Goal: Task Accomplishment & Management: Use online tool/utility

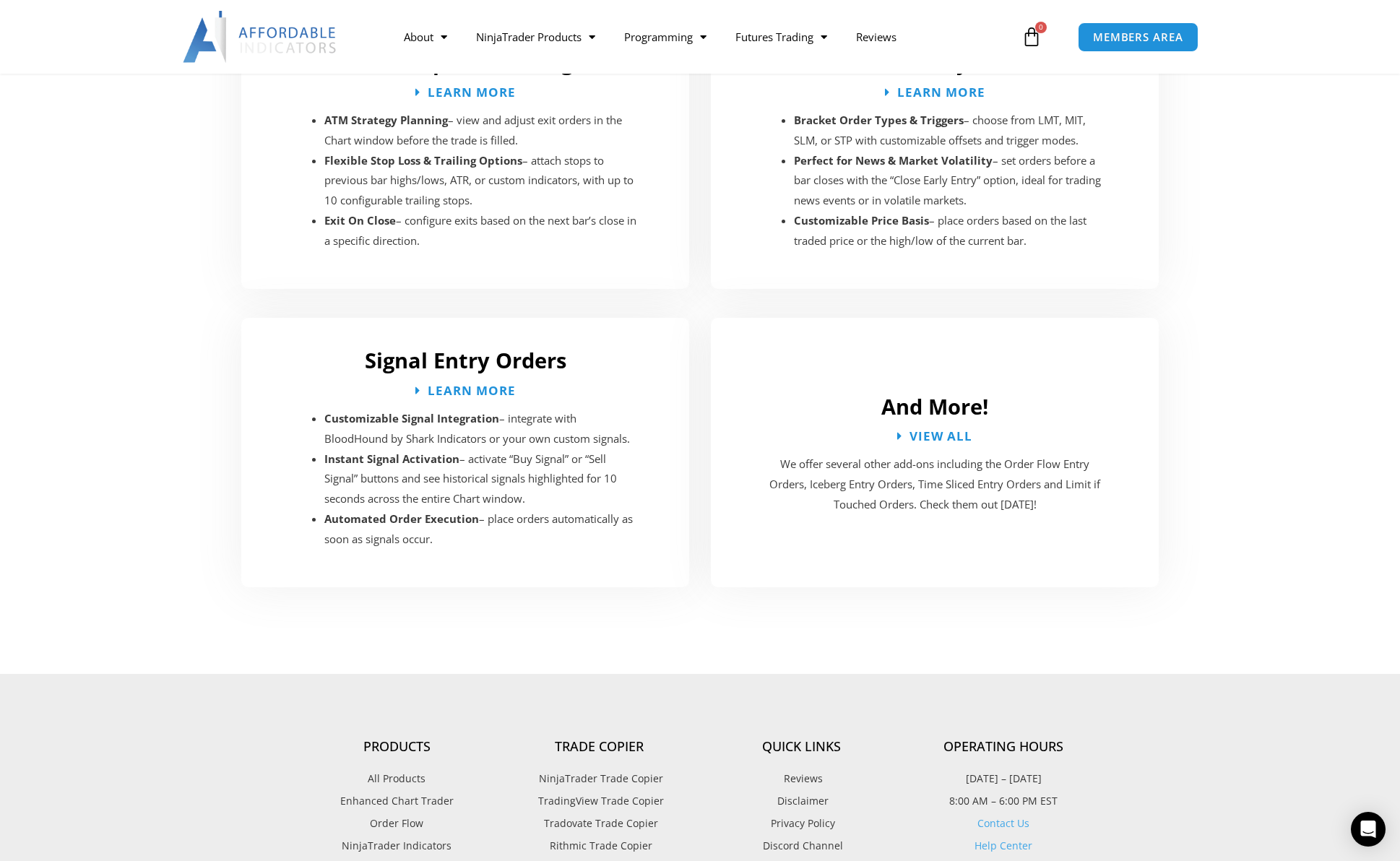
scroll to position [2529, 0]
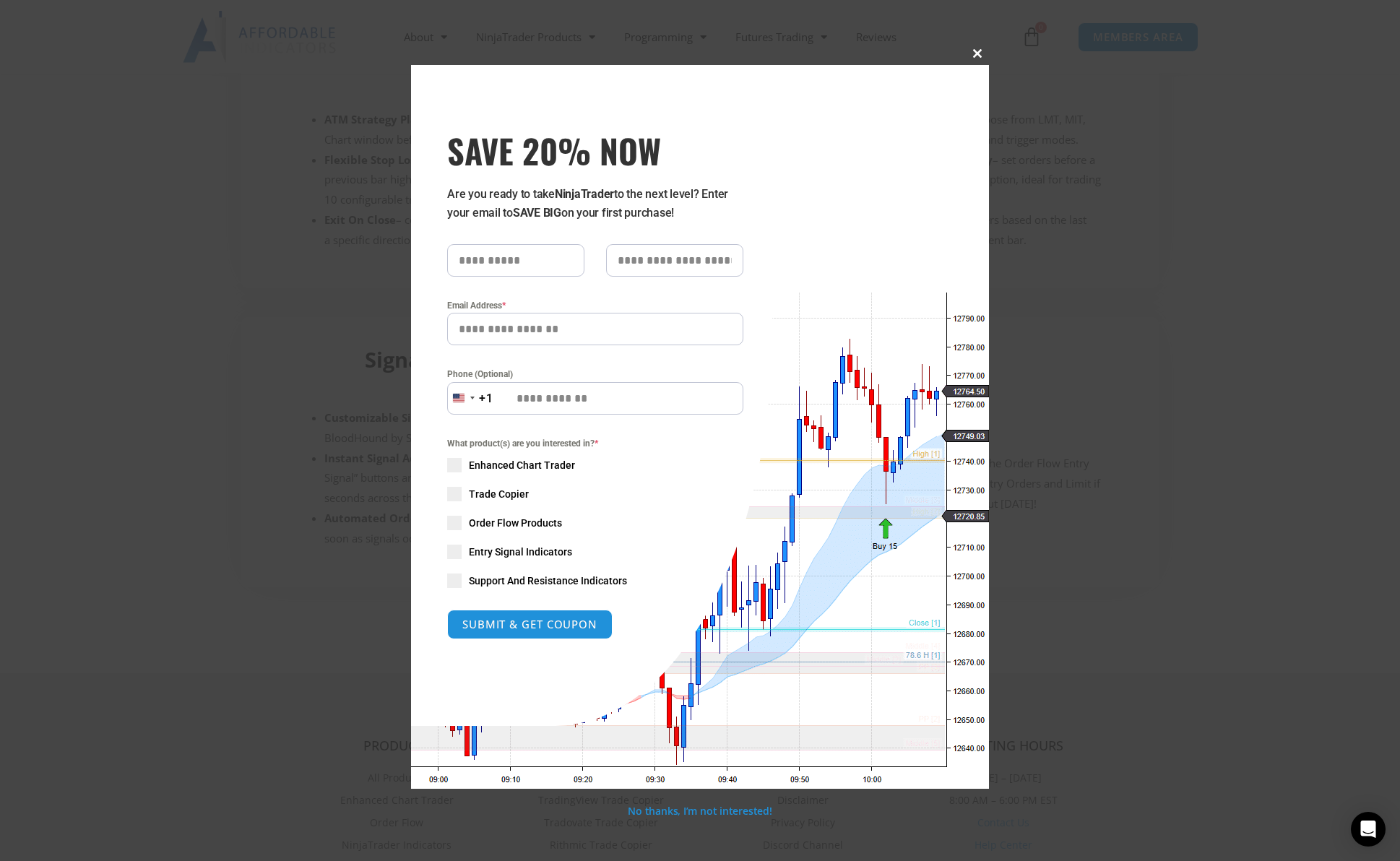
click at [982, 57] on span at bounding box center [977, 53] width 23 height 9
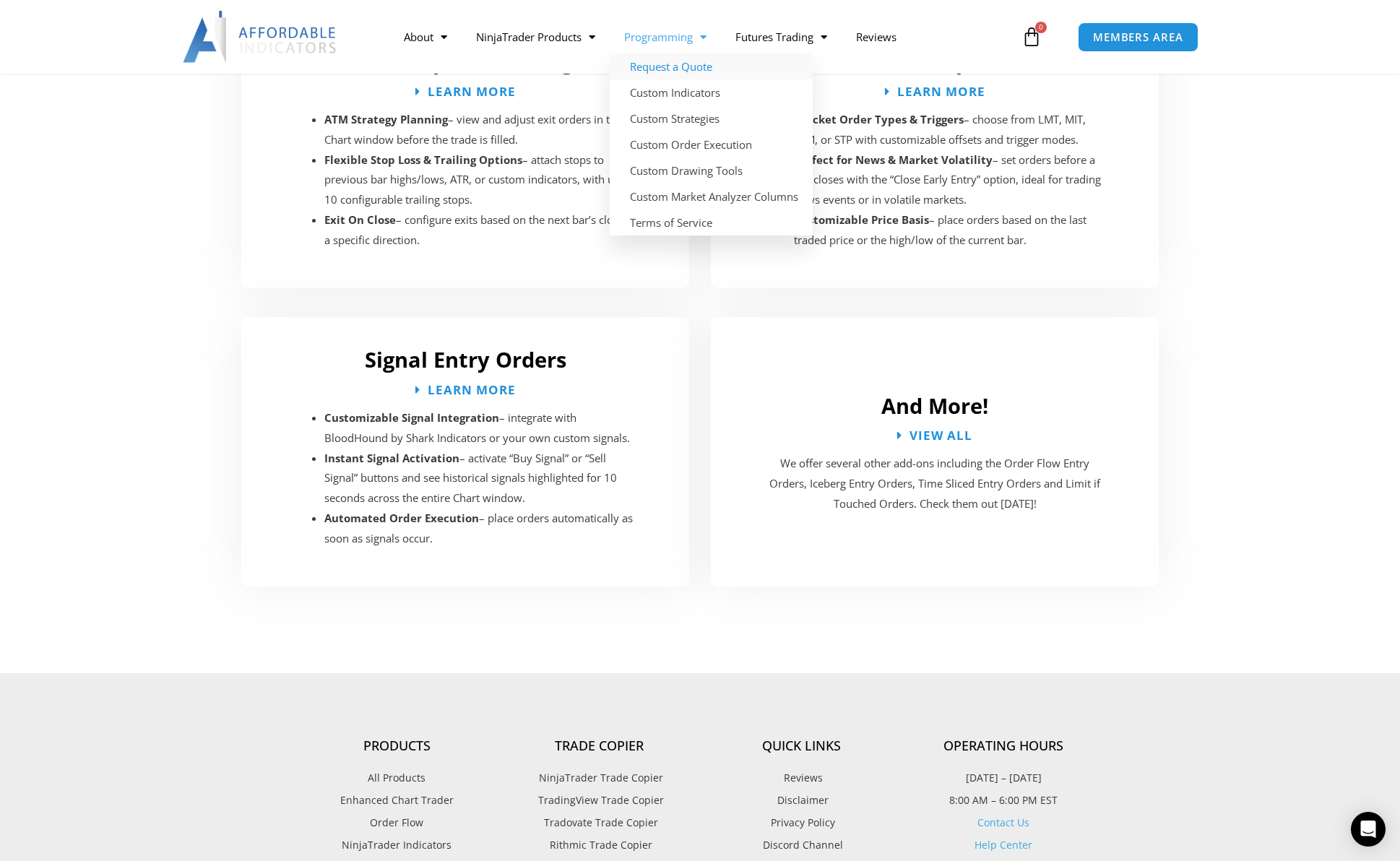
click at [694, 68] on link "Request a Quote" at bounding box center [711, 66] width 203 height 26
